Goal: Task Accomplishment & Management: Manage account settings

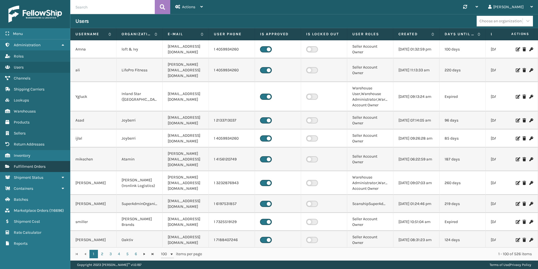
click at [33, 166] on span "Fulfillment Orders" at bounding box center [30, 166] width 32 height 5
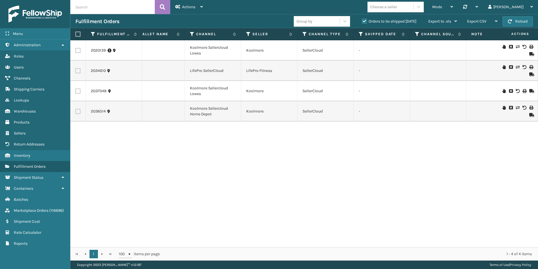
scroll to position [0, 282]
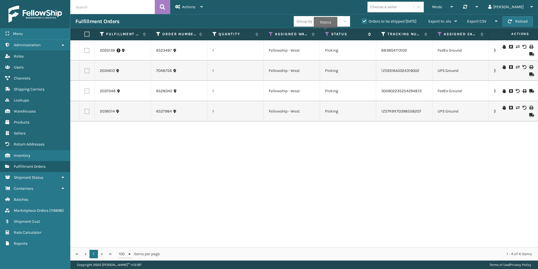
click at [326, 32] on icon at bounding box center [327, 34] width 5 height 5
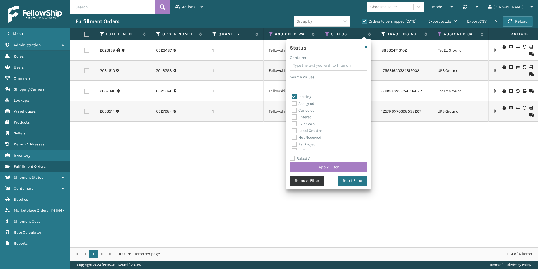
click at [313, 182] on button "Remove Filter" at bounding box center [307, 180] width 34 height 10
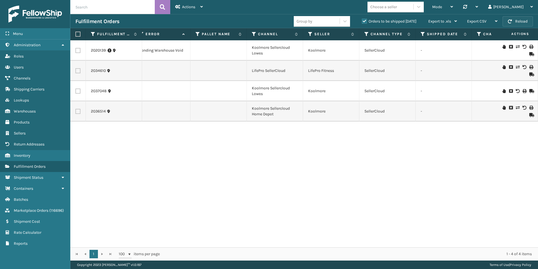
click at [507, 21] on button "Reload" at bounding box center [518, 21] width 30 height 10
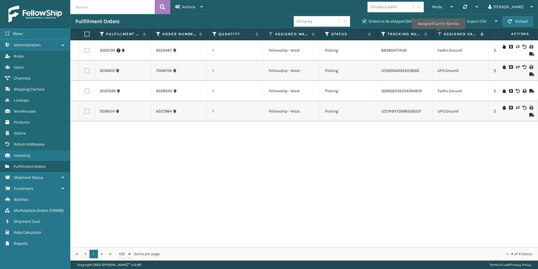
click at [439, 33] on icon at bounding box center [440, 34] width 5 height 5
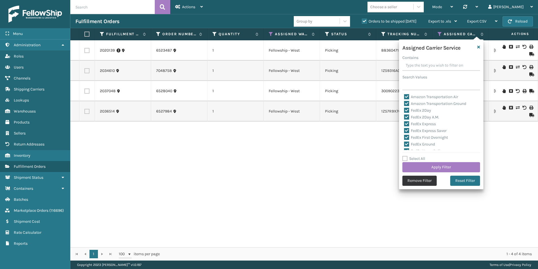
click at [420, 180] on button "Remove Filter" at bounding box center [419, 180] width 34 height 10
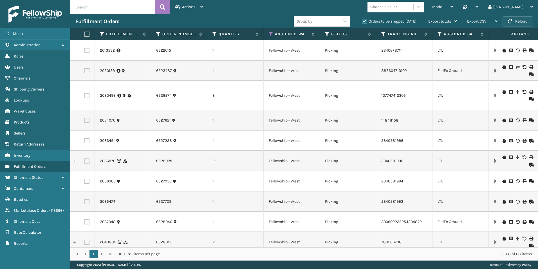
click at [518, 22] on button "Reload" at bounding box center [518, 21] width 30 height 10
click at [440, 35] on icon at bounding box center [440, 34] width 5 height 5
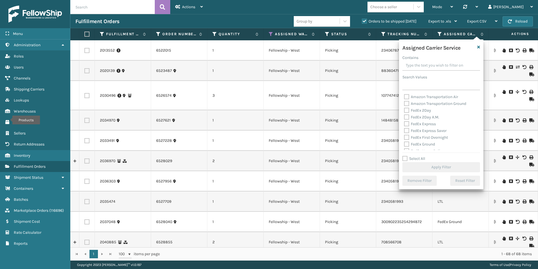
click at [405, 160] on label "Select All" at bounding box center [413, 158] width 23 height 5
click at [405, 156] on input "Select All" at bounding box center [444, 155] width 84 height 1
checkbox input "true"
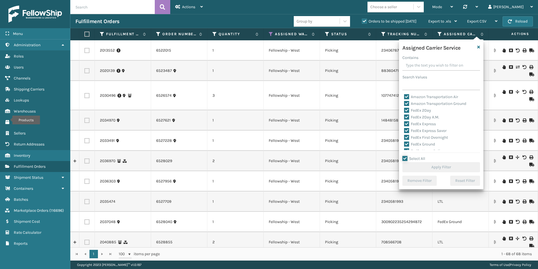
checkbox input "true"
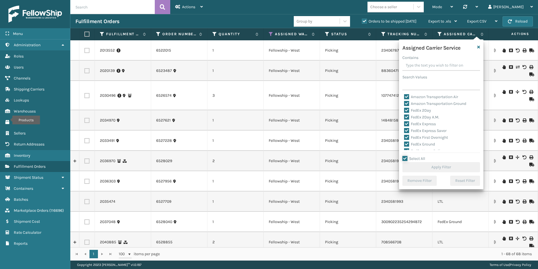
checkbox input "true"
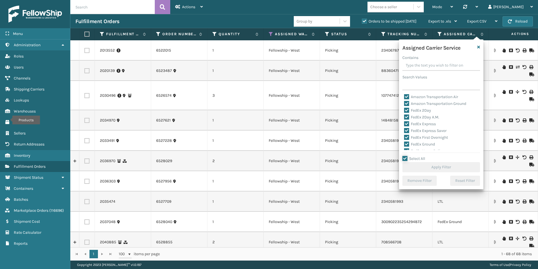
checkbox input "true"
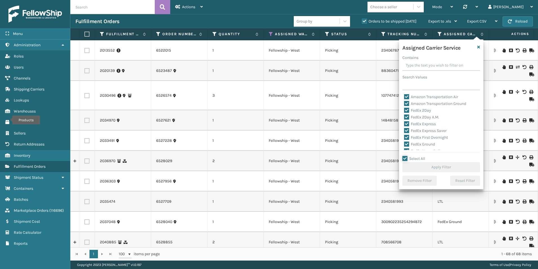
checkbox input "true"
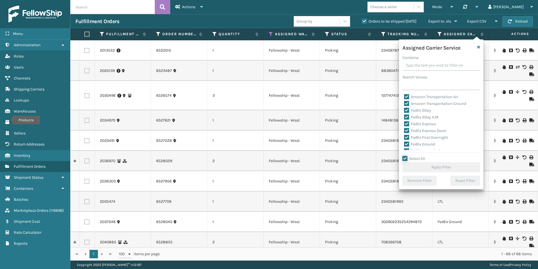
checkbox input "true"
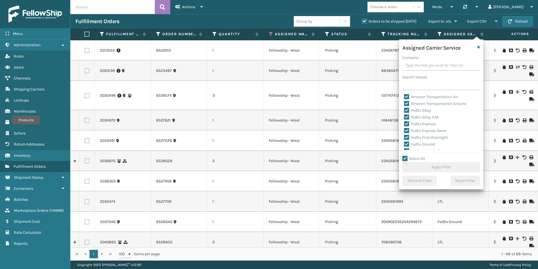
checkbox input "true"
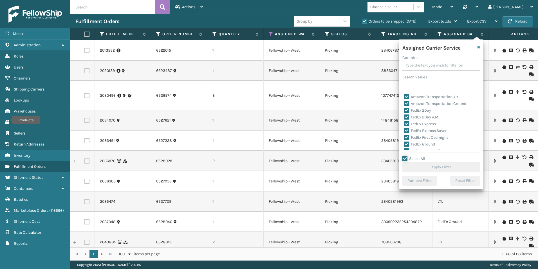
checkbox input "true"
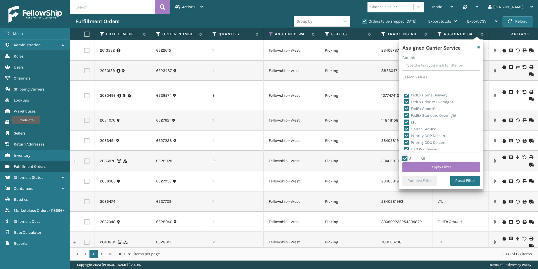
scroll to position [56, 0]
click at [408, 121] on label "LTL" at bounding box center [410, 121] width 12 height 5
click at [404, 121] on input "LTL" at bounding box center [404, 120] width 0 height 4
checkbox input "false"
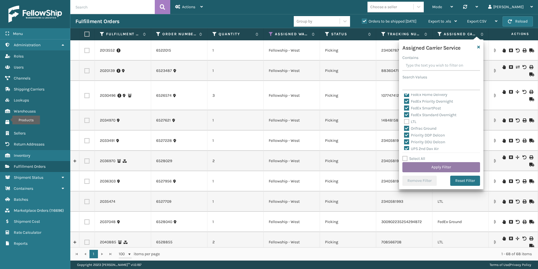
click at [437, 165] on button "Apply Filter" at bounding box center [441, 167] width 78 height 10
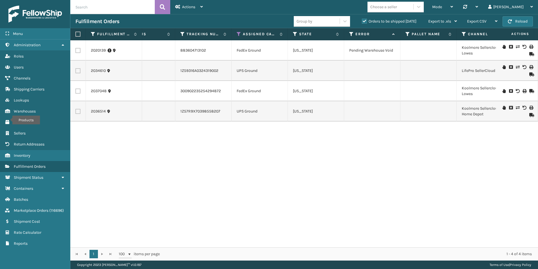
scroll to position [0, 193]
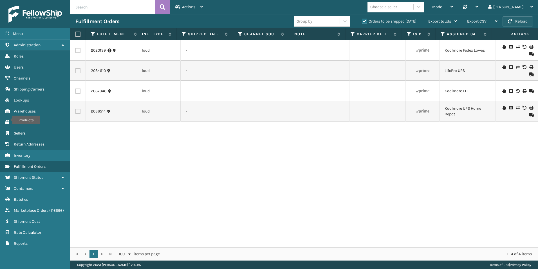
click at [514, 19] on button "Reload" at bounding box center [518, 21] width 30 height 10
